Goal: Task Accomplishment & Management: Manage account settings

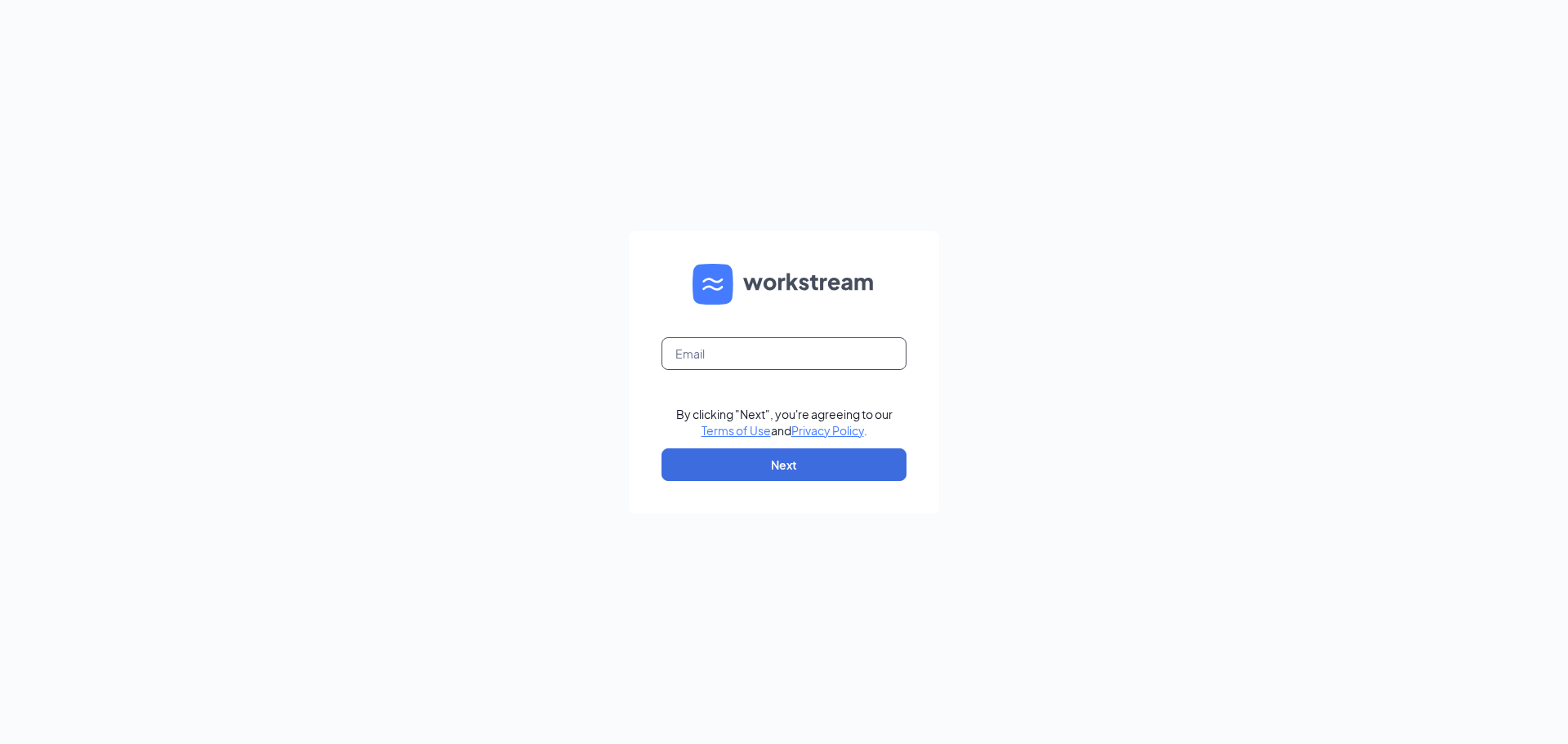
click at [755, 345] on input "text" at bounding box center [784, 353] width 245 height 33
type input "nohemiolivares.cfaholcombe@gmail.com"
click at [736, 442] on form "nohemiolivares.cfaholcombe@gmail.com By clicking "Next", you're agreeing to our…" at bounding box center [784, 372] width 311 height 283
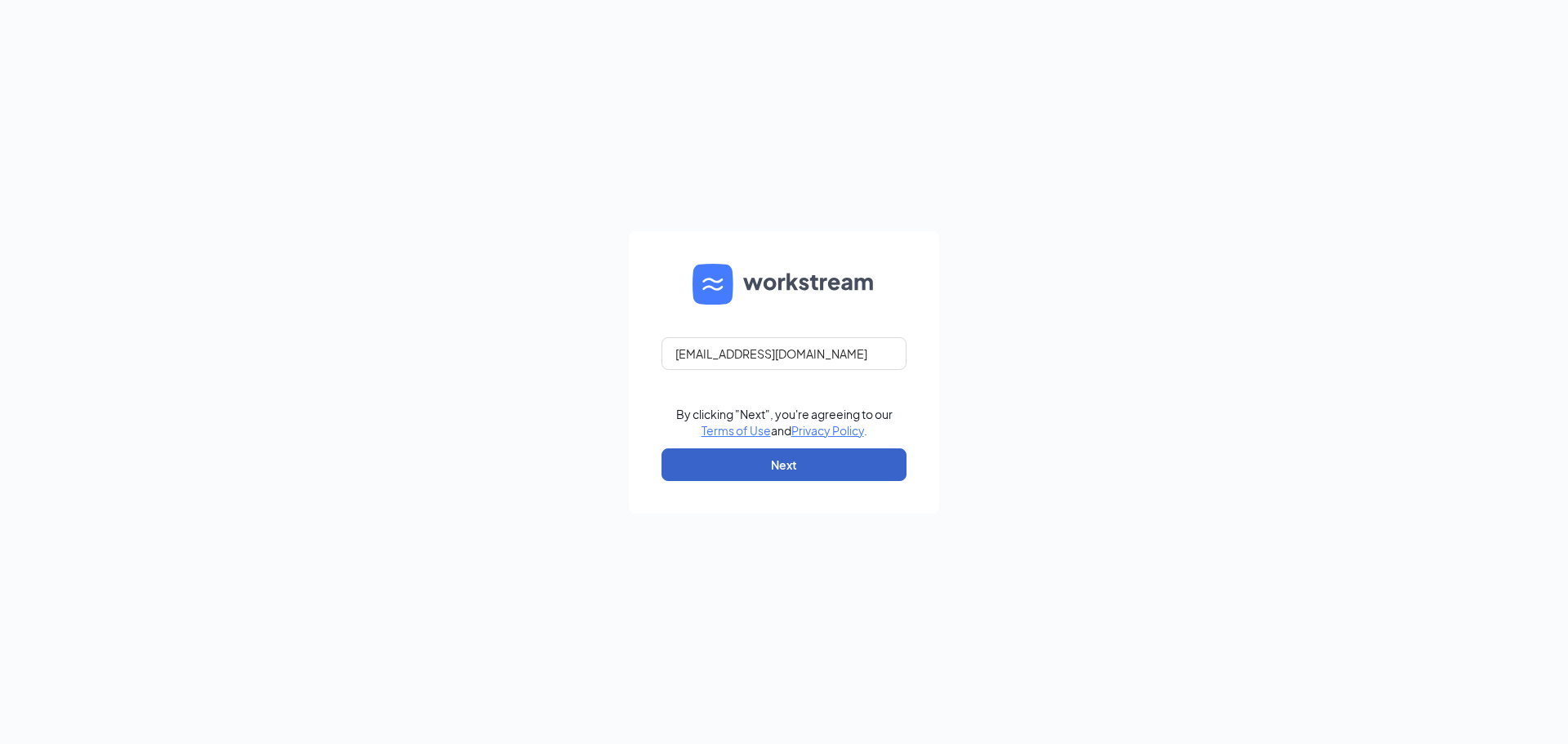
click at [747, 461] on button "Next" at bounding box center [784, 465] width 245 height 33
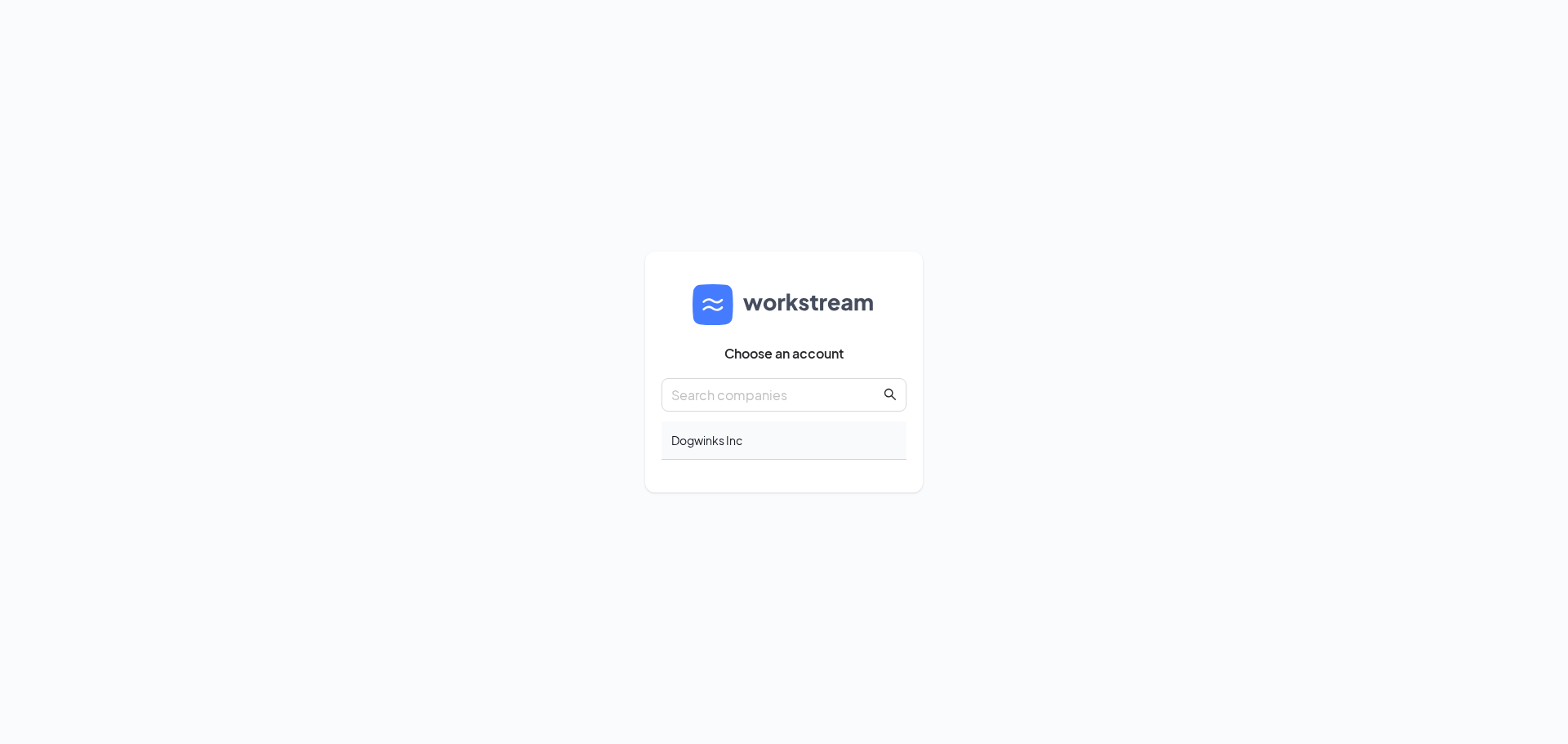
click at [716, 456] on div "Dogwinks Inc" at bounding box center [784, 441] width 245 height 38
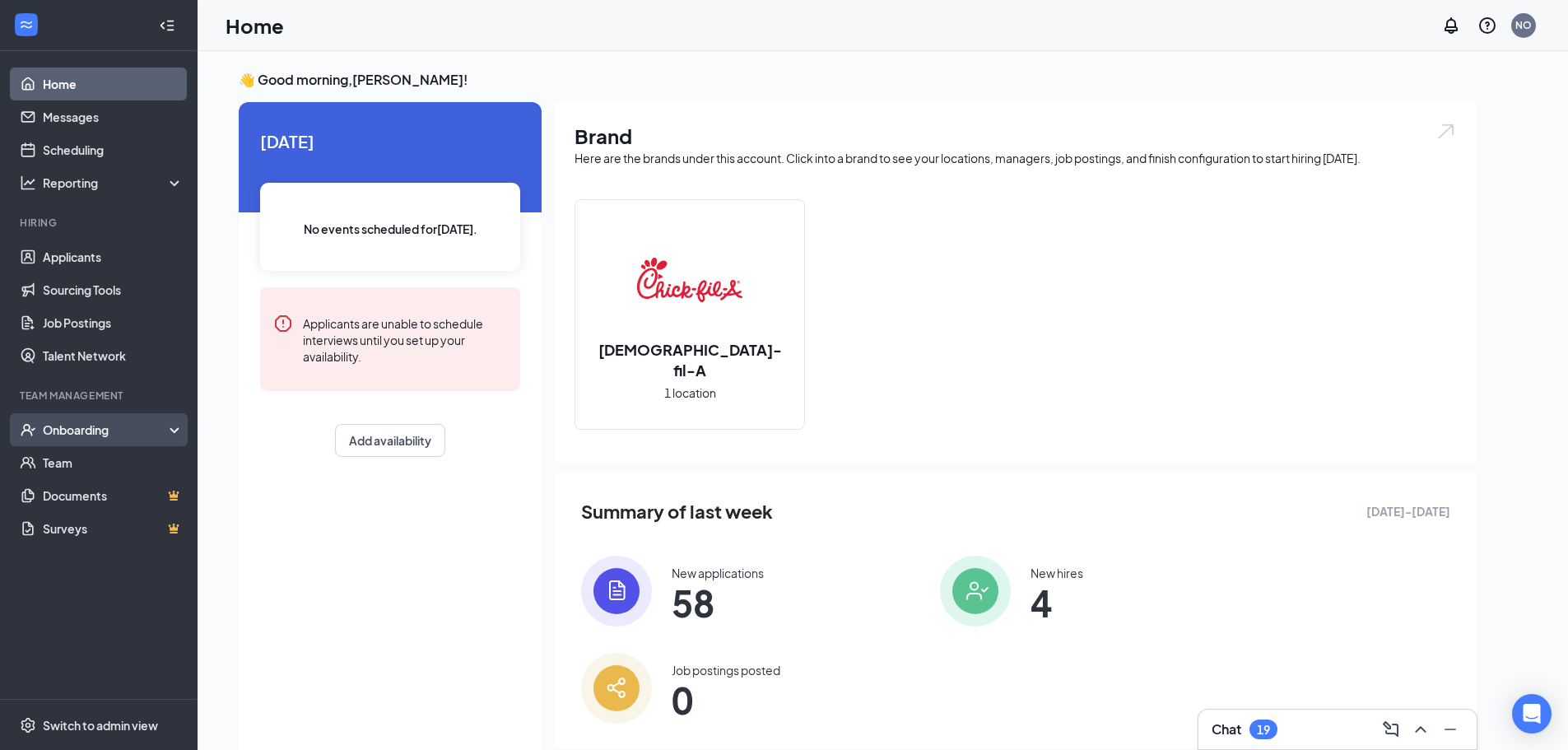
click at [139, 425] on div "Onboarding" at bounding box center [106, 429] width 127 height 16
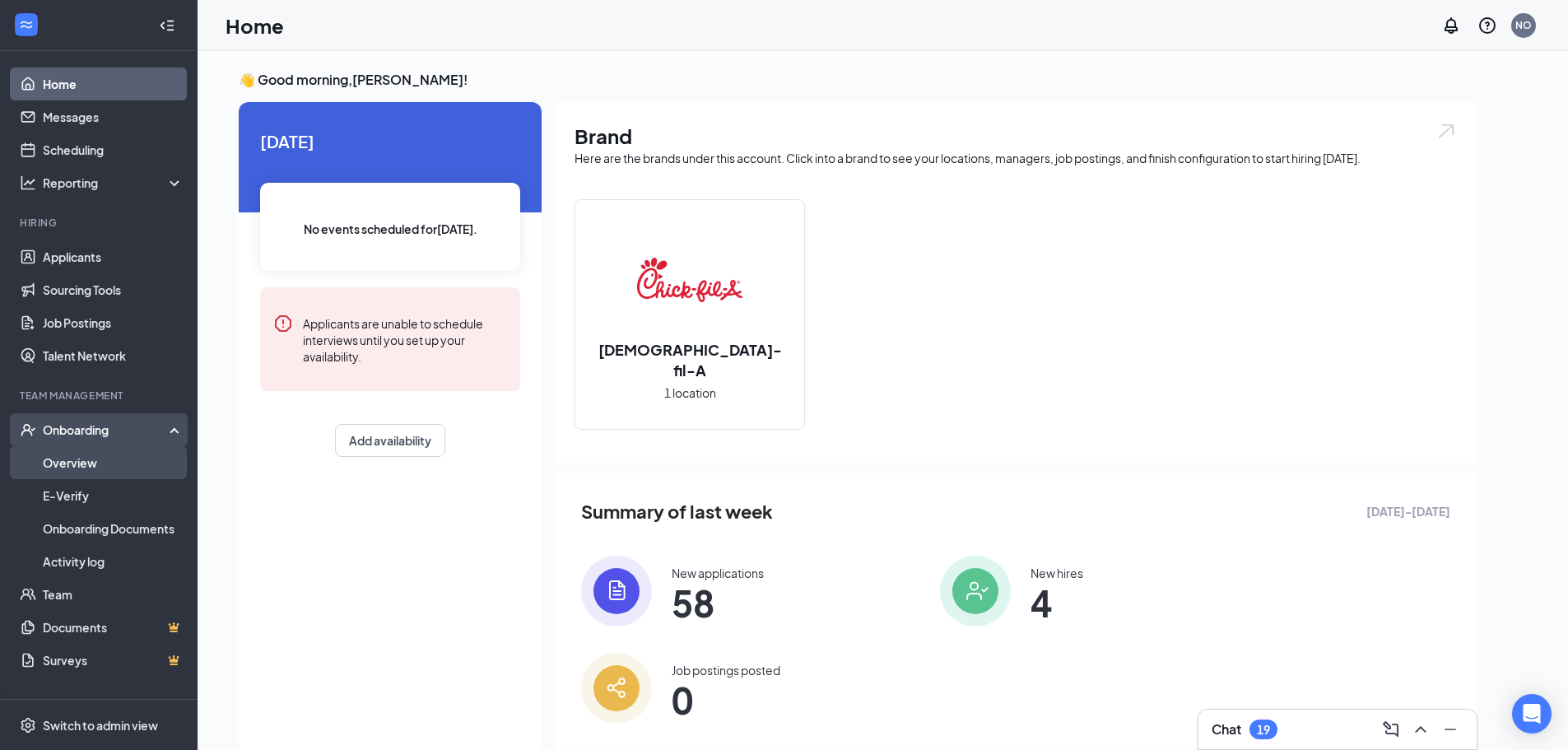
click at [129, 464] on link "Overview" at bounding box center [114, 462] width 141 height 33
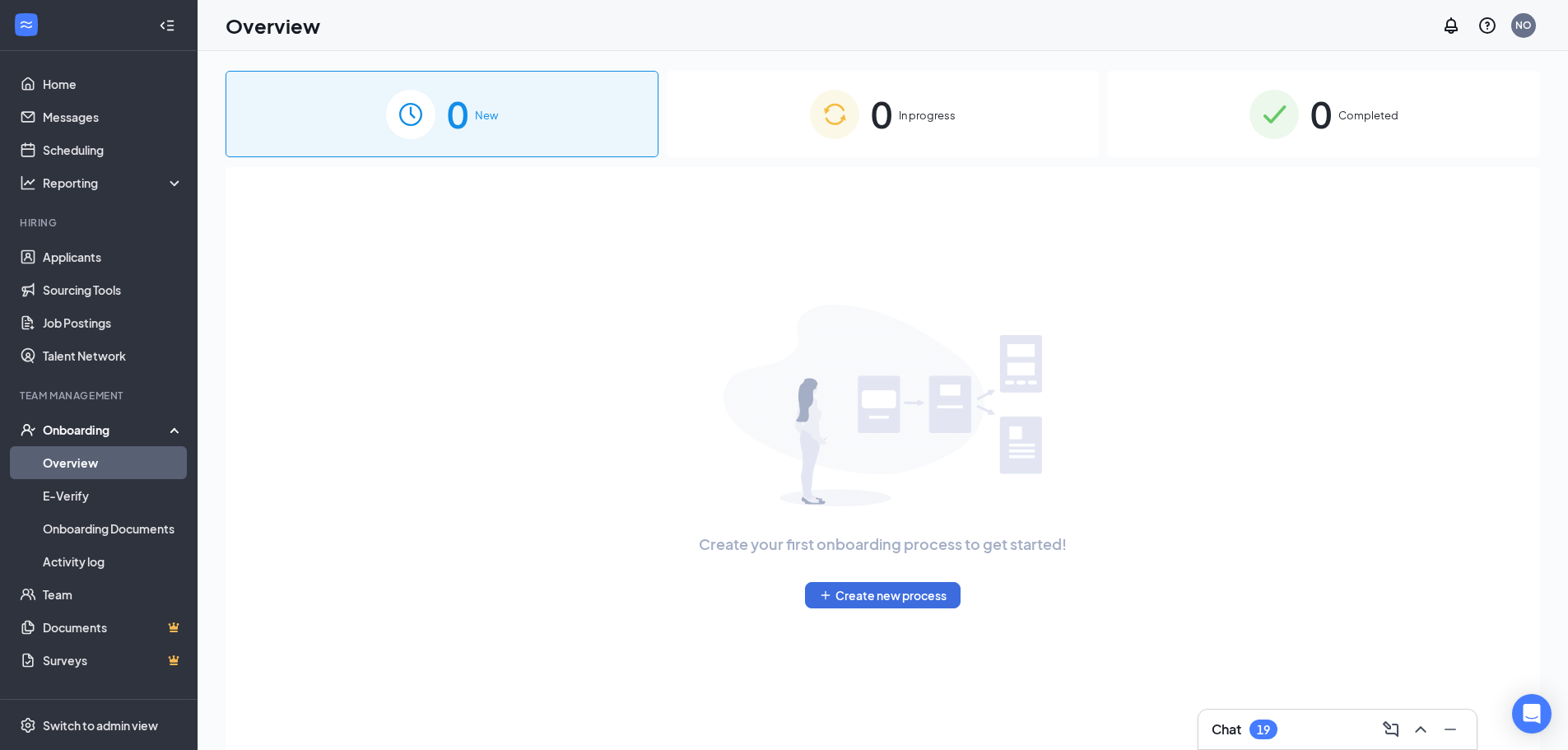
click at [1357, 121] on div "0 Completed" at bounding box center [1324, 114] width 433 height 86
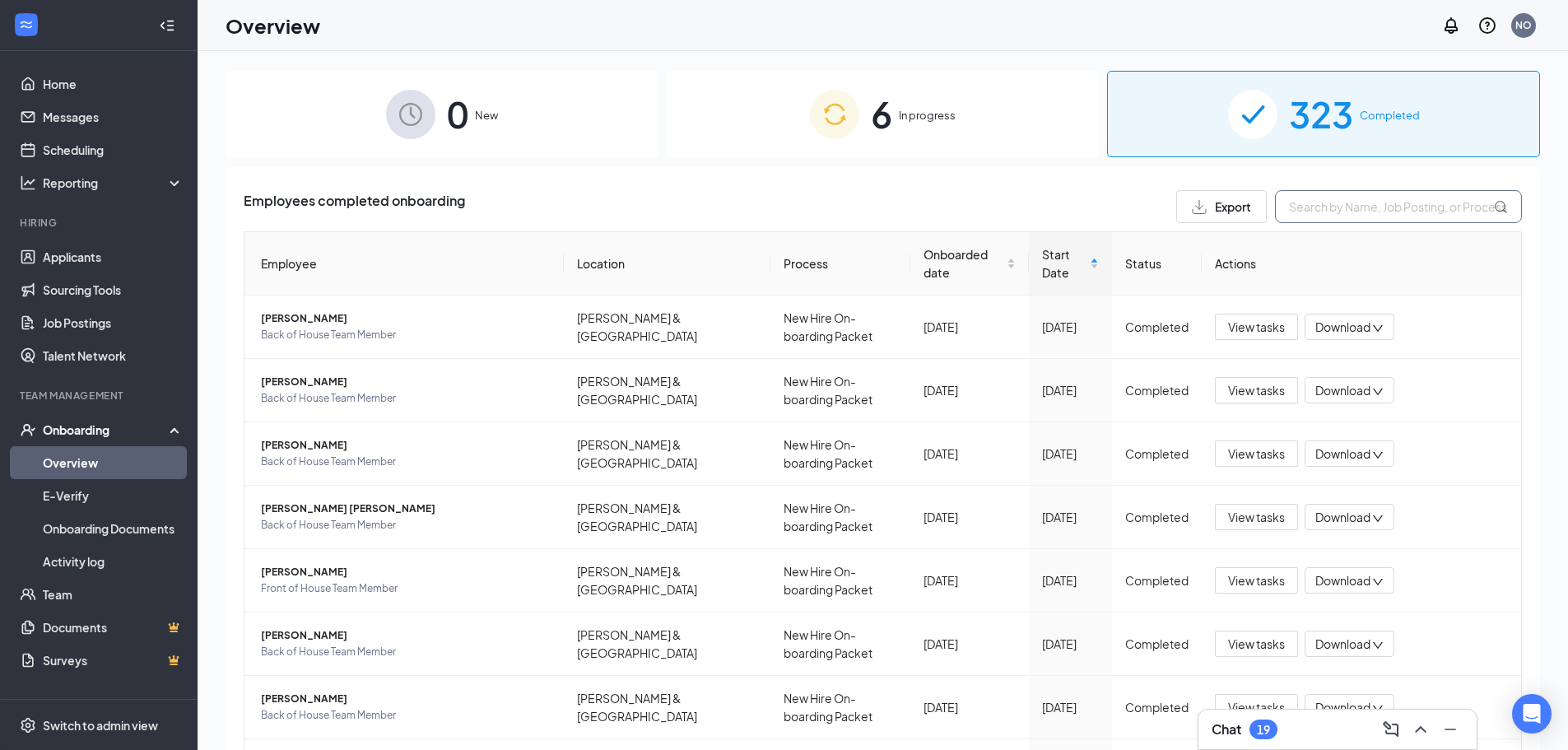
click at [1311, 215] on input "text" at bounding box center [1399, 207] width 247 height 33
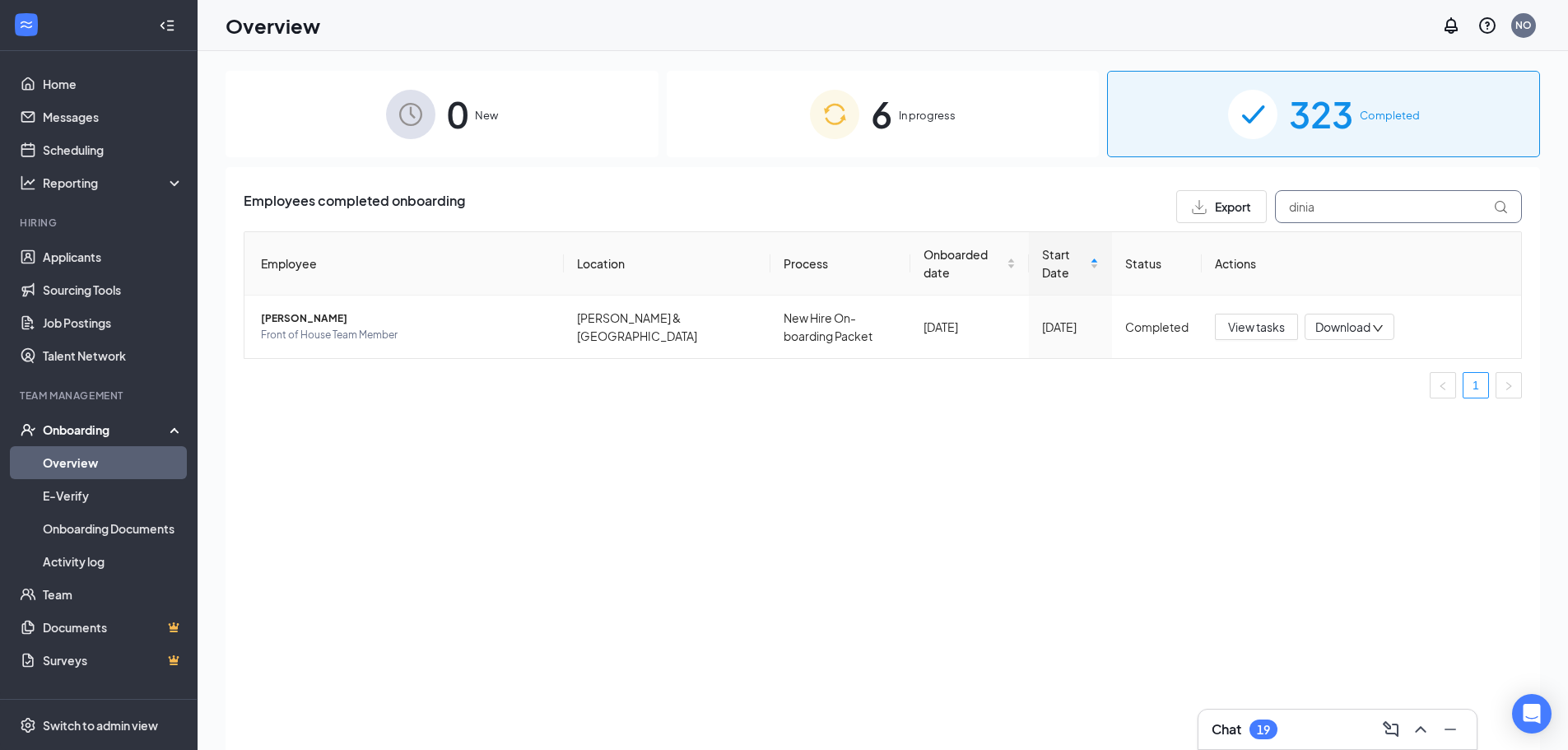
type input "dinia"
click at [1248, 325] on span "View tasks" at bounding box center [1257, 327] width 57 height 18
